Goal: Check status: Check status

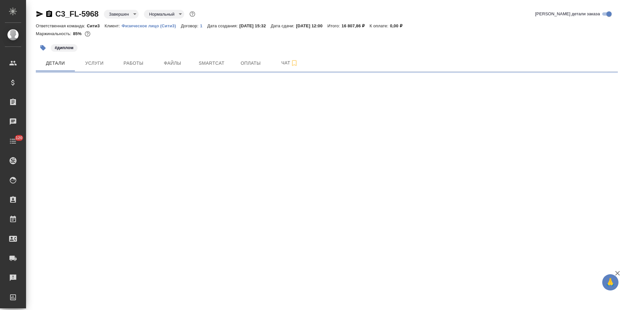
select select "RU"
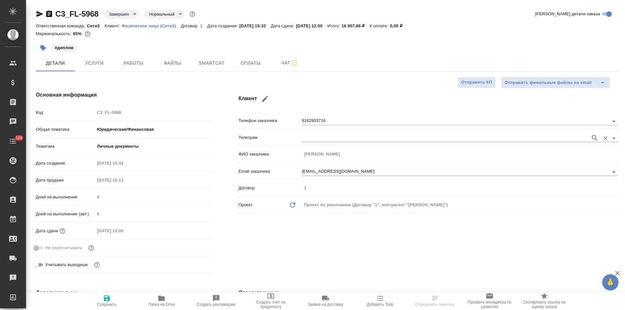
type textarea "x"
click at [258, 65] on span "Оплаты" at bounding box center [250, 63] width 31 height 8
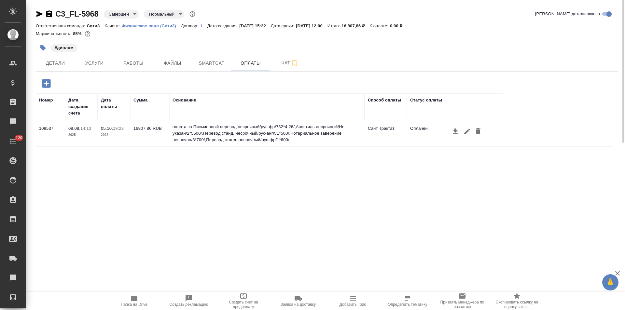
click at [48, 14] on icon "button" at bounding box center [49, 13] width 6 height 7
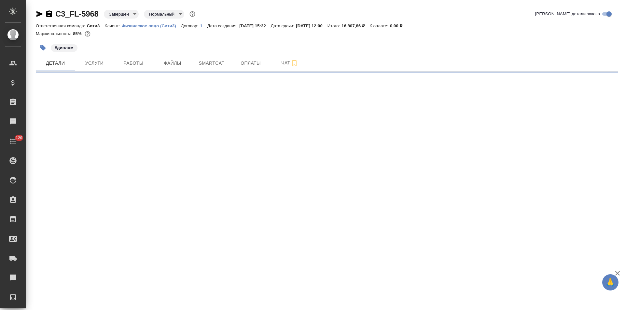
click at [49, 15] on icon "button" at bounding box center [49, 13] width 6 height 7
select select "RU"
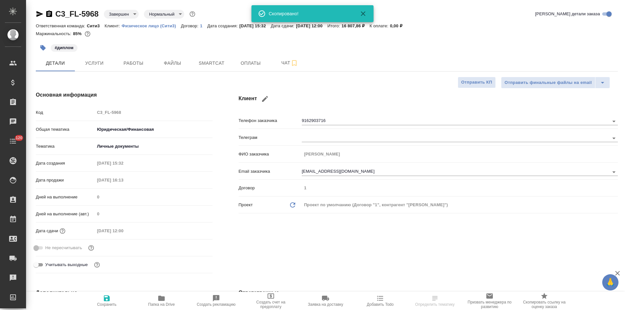
type textarea "x"
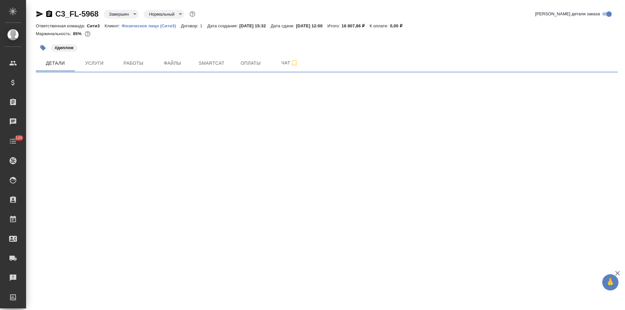
select select "RU"
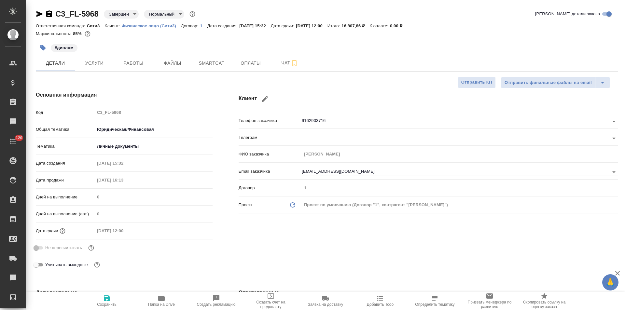
type textarea "x"
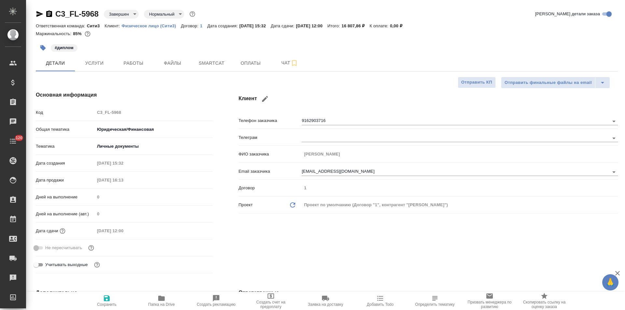
type textarea "x"
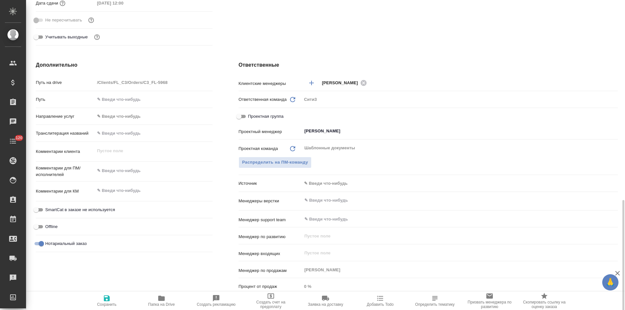
scroll to position [362, 0]
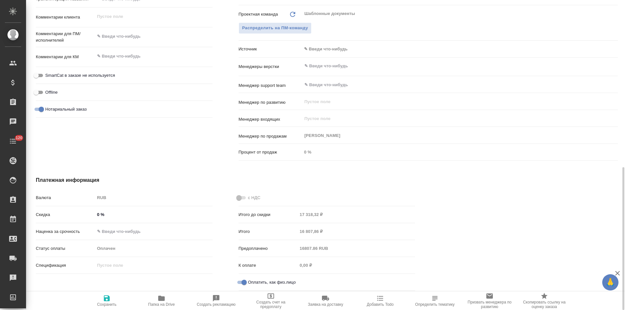
click at [126, 245] on div "Оплачен" at bounding box center [154, 248] width 118 height 11
click at [124, 249] on div "Оплачен" at bounding box center [154, 248] width 118 height 11
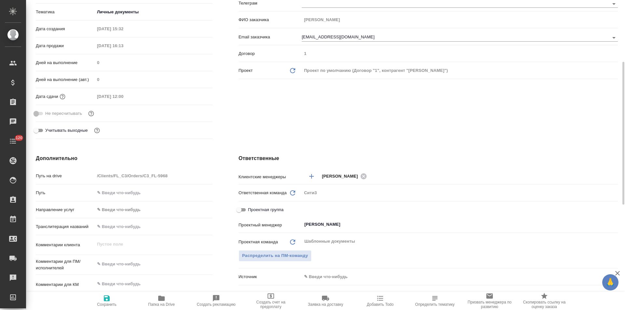
scroll to position [0, 0]
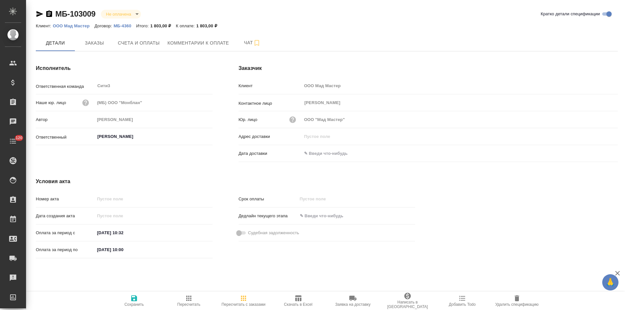
click at [128, 27] on p "МБ-4360" at bounding box center [125, 25] width 22 height 5
click at [93, 42] on span "Заказы" at bounding box center [94, 43] width 31 height 8
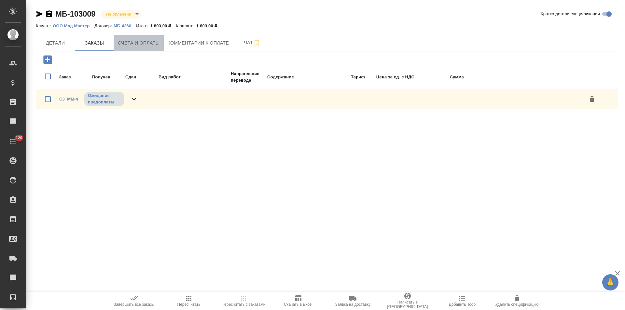
click at [139, 49] on button "Счета и оплаты" at bounding box center [139, 43] width 50 height 16
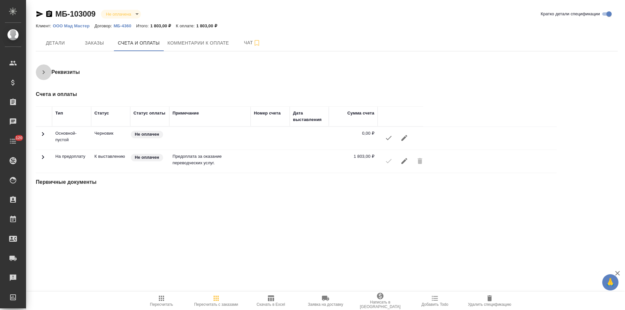
click at [46, 75] on icon "button" at bounding box center [44, 72] width 8 height 8
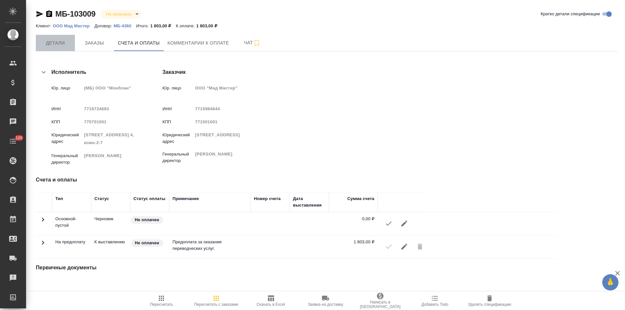
click at [60, 45] on span "Детали" at bounding box center [55, 43] width 31 height 8
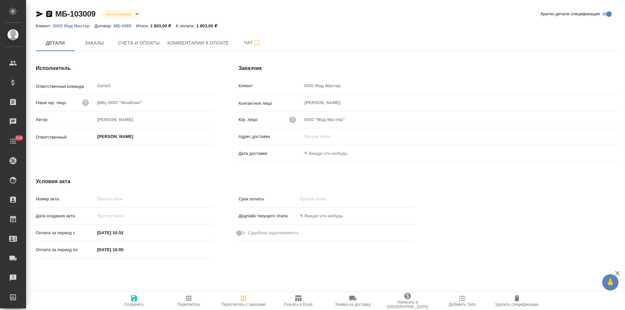
click at [49, 14] on icon "button" at bounding box center [49, 14] width 8 height 8
click at [148, 42] on span "Счета и оплаты" at bounding box center [139, 43] width 42 height 8
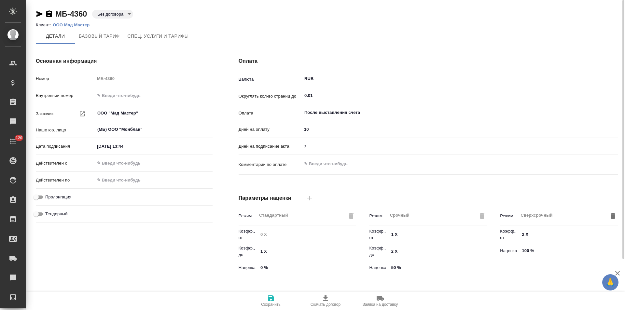
type input "Базовый ТП 2025"
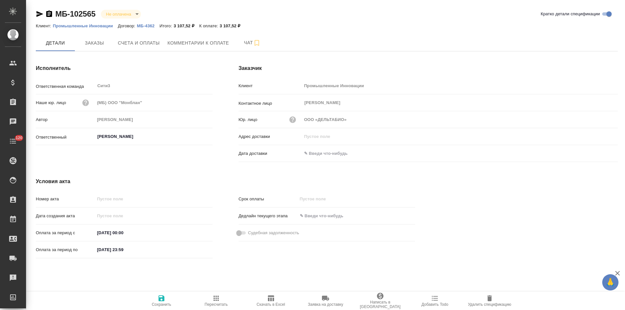
click at [50, 15] on icon "button" at bounding box center [49, 13] width 6 height 7
click at [38, 14] on icon "button" at bounding box center [40, 14] width 8 height 8
click at [92, 45] on span "Заказы" at bounding box center [94, 43] width 31 height 8
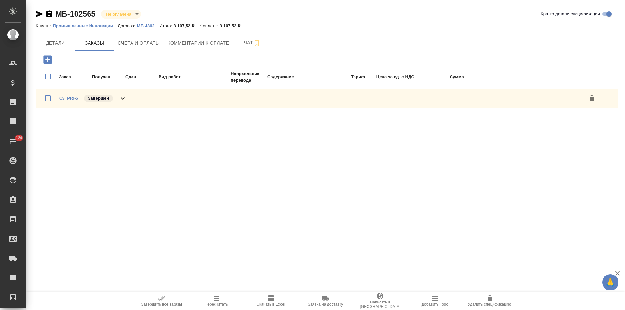
click at [122, 97] on icon at bounding box center [123, 98] width 8 height 8
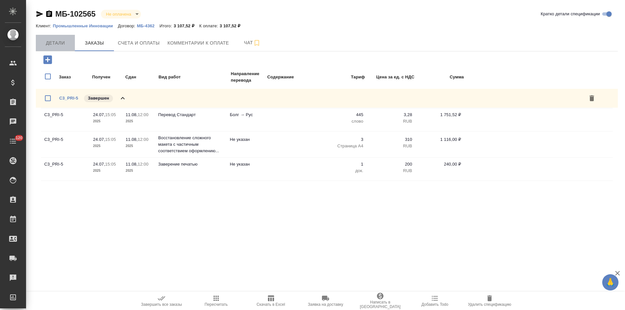
click at [52, 40] on span "Детали" at bounding box center [55, 43] width 31 height 8
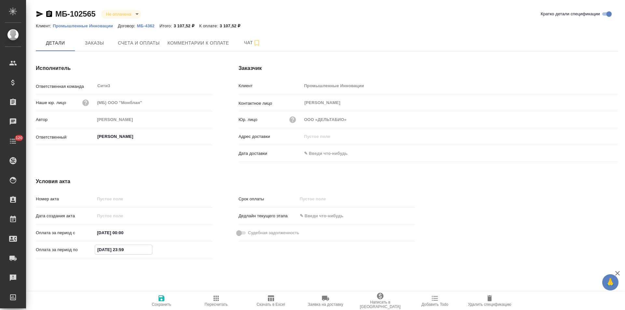
click at [107, 251] on input "28.07.2025 23:59" at bounding box center [123, 249] width 57 height 9
type input "11.08.2025 23:59"
click at [166, 300] on span "Сохранить" at bounding box center [161, 301] width 47 height 12
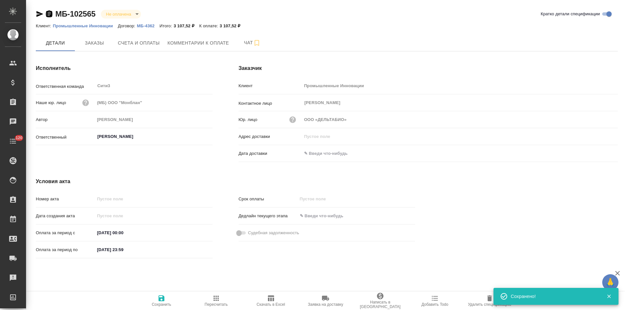
click at [50, 16] on icon "button" at bounding box center [49, 13] width 6 height 7
click at [49, 13] on icon "button" at bounding box center [49, 13] width 6 height 7
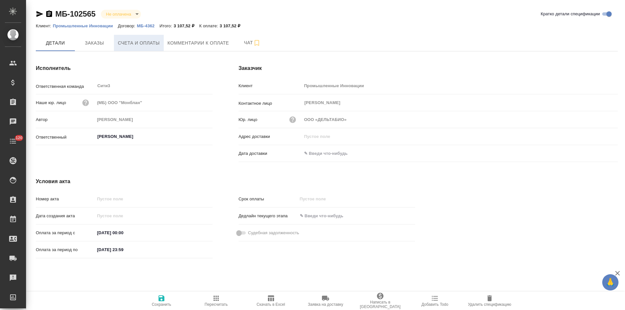
click at [146, 44] on span "Счета и оплаты" at bounding box center [139, 43] width 42 height 8
